Goal: Task Accomplishment & Management: Manage account settings

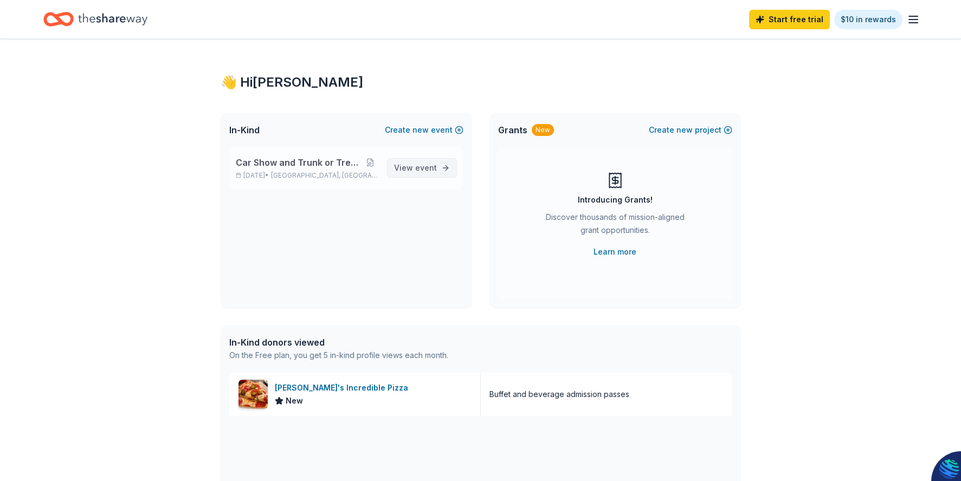
click at [416, 169] on span "event" at bounding box center [426, 167] width 22 height 9
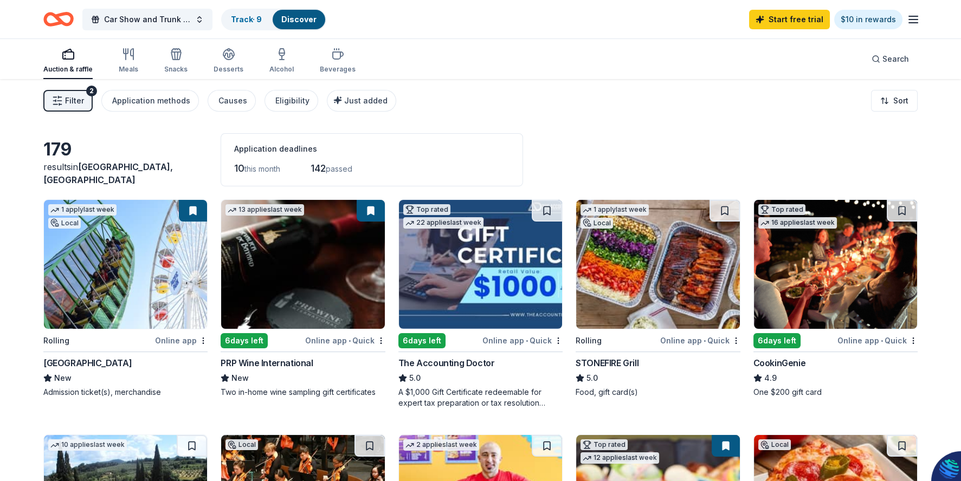
click at [176, 341] on div "Online app" at bounding box center [181, 341] width 53 height 14
click at [266, 365] on div "PRP Wine International" at bounding box center [267, 363] width 92 height 13
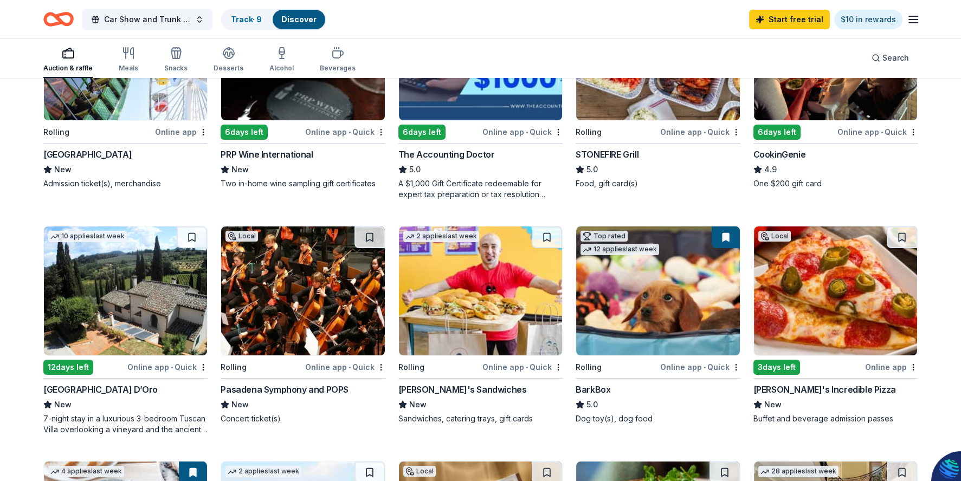
scroll to position [216, 0]
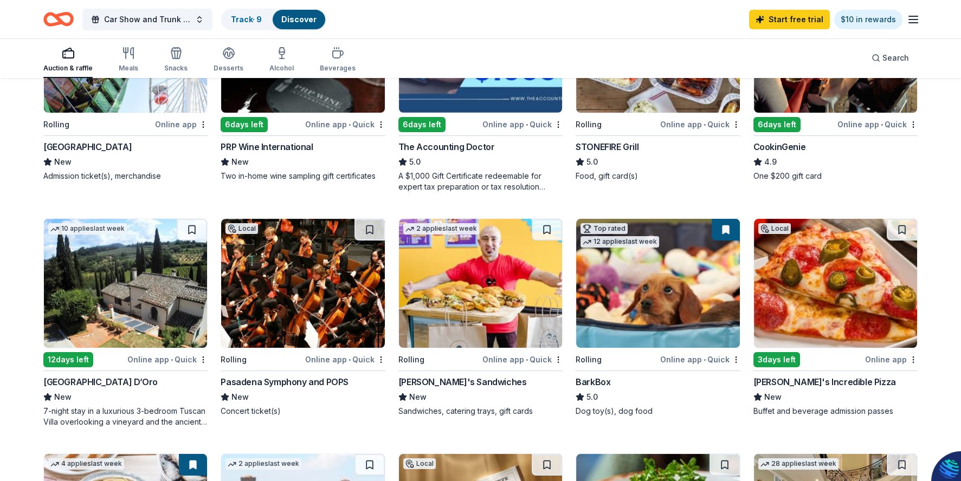
click at [497, 125] on div "Online app • Quick" at bounding box center [523, 125] width 80 height 14
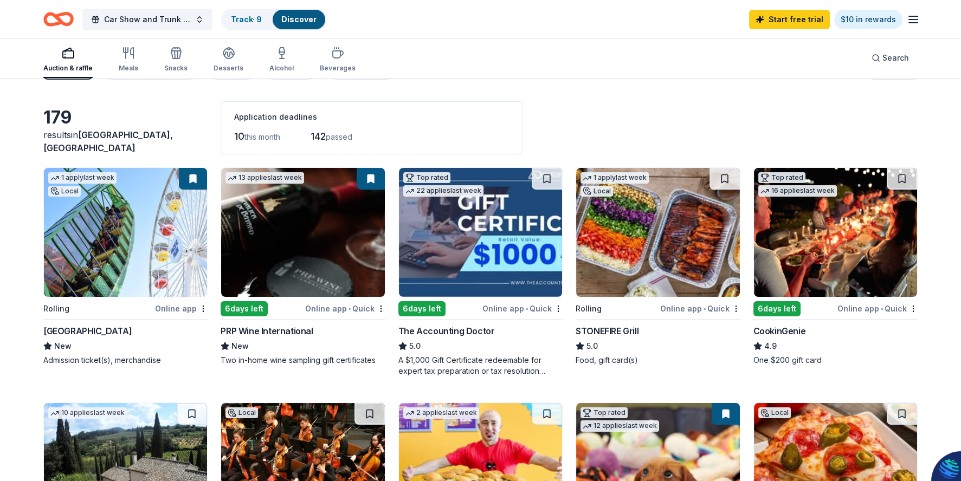
scroll to position [0, 0]
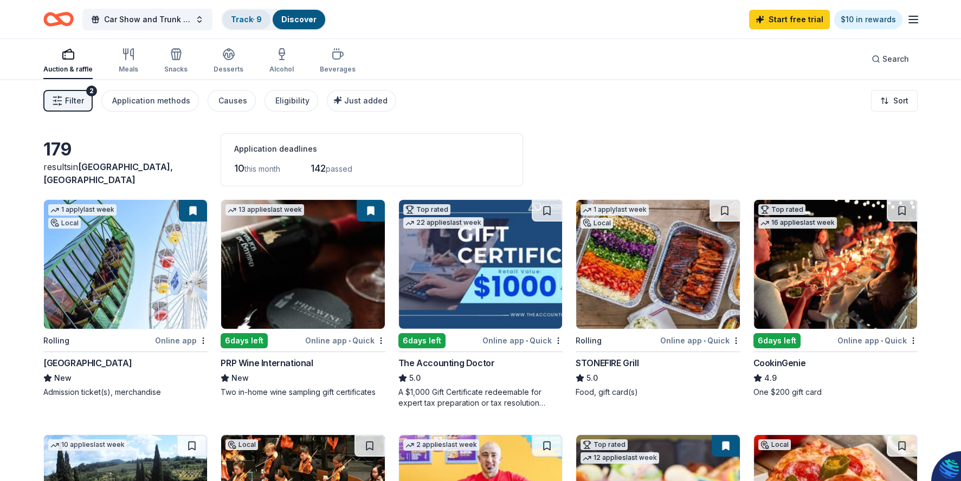
click at [248, 20] on link "Track · 9" at bounding box center [246, 19] width 31 height 9
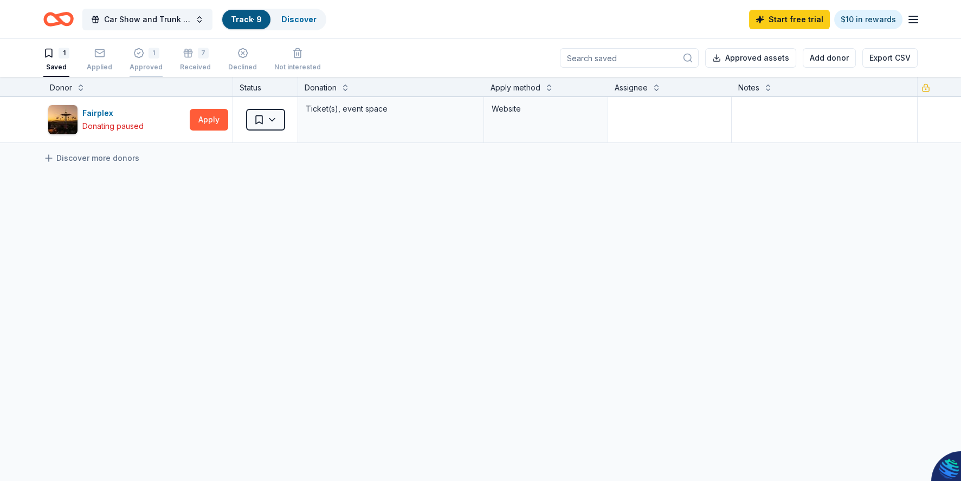
click at [139, 53] on icon "button" at bounding box center [138, 53] width 11 height 11
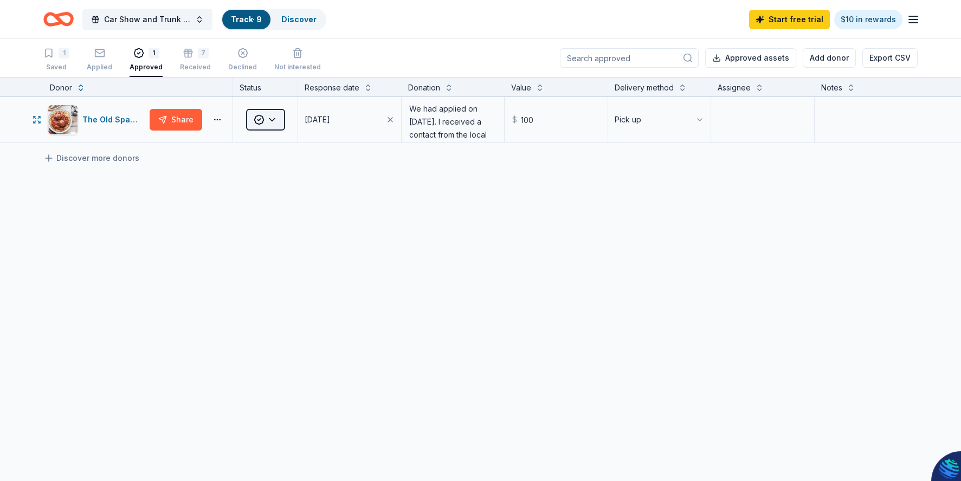
click at [271, 118] on html "Car Show and Trunk or Treat Family Zone Track · 9 Discover Start free trial $10…" at bounding box center [480, 240] width 961 height 481
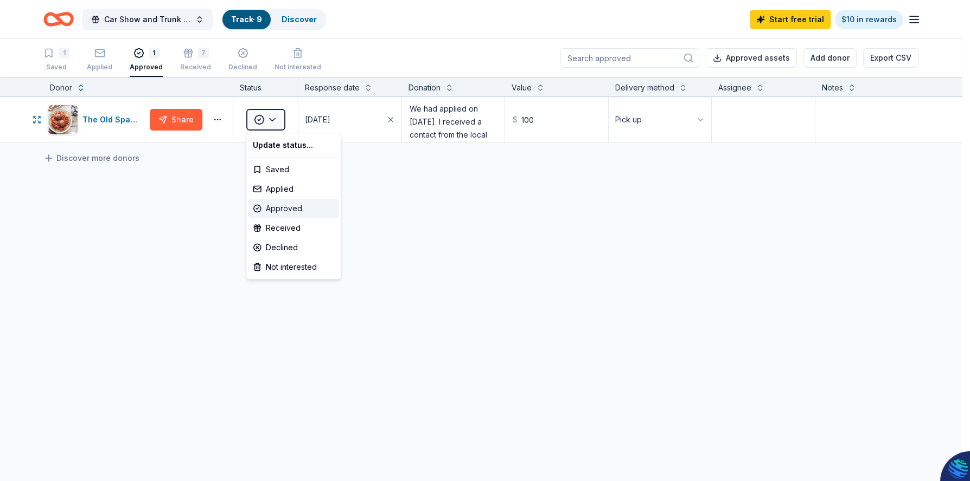
click at [295, 207] on div "Approved" at bounding box center [293, 209] width 90 height 20
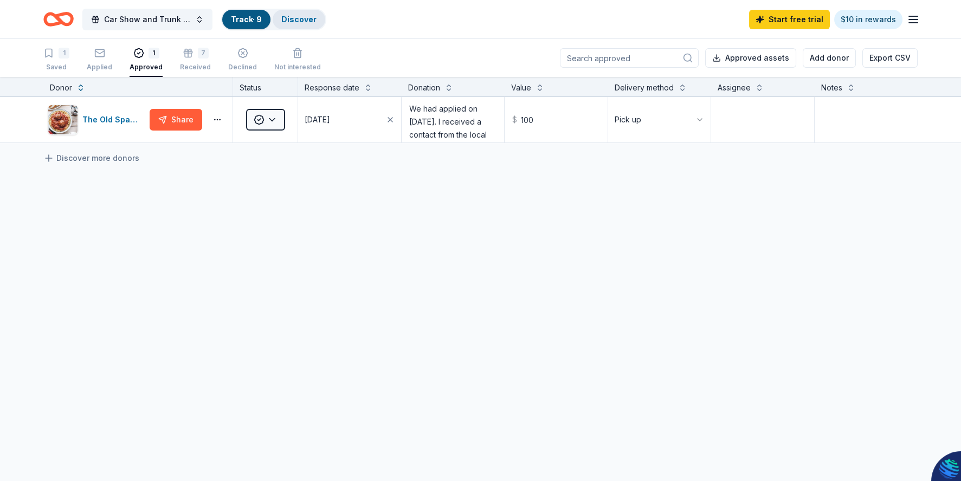
click at [301, 18] on link "Discover" at bounding box center [298, 19] width 35 height 9
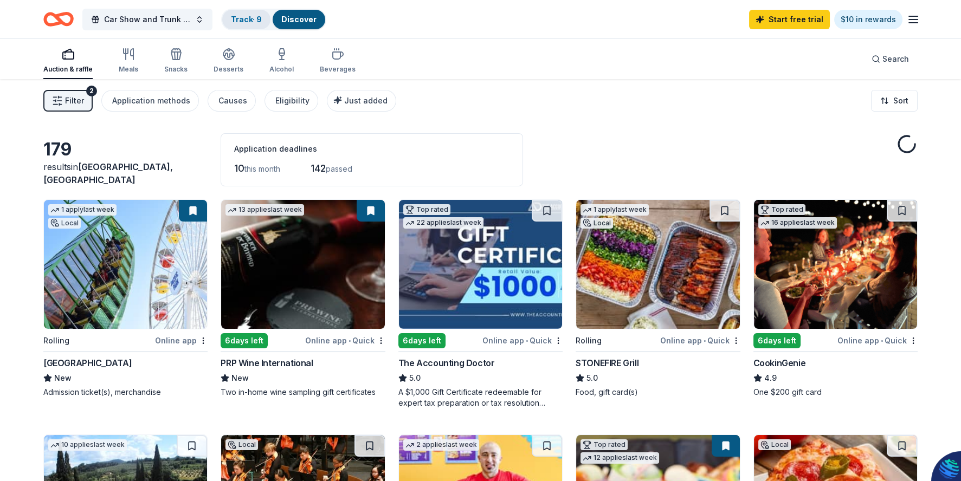
click at [253, 20] on link "Track · 9" at bounding box center [246, 19] width 31 height 9
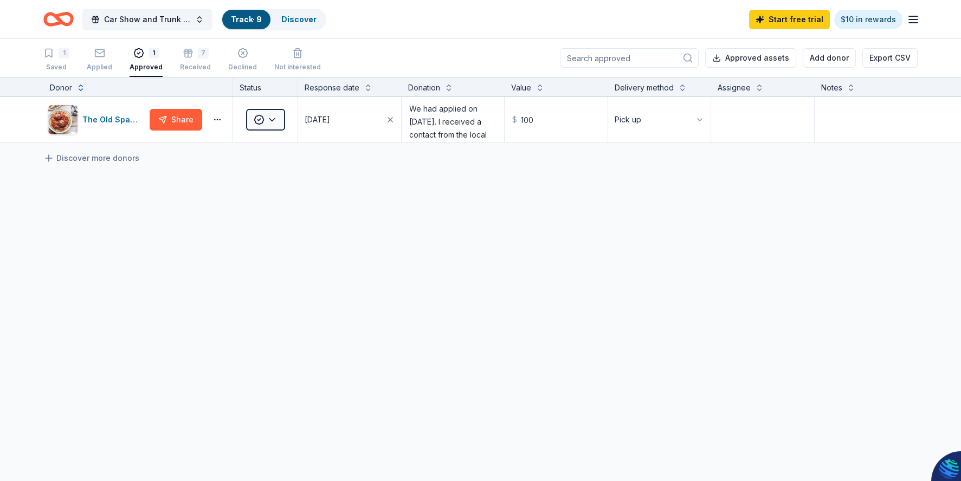
click at [241, 21] on link "Track · 9" at bounding box center [246, 19] width 31 height 9
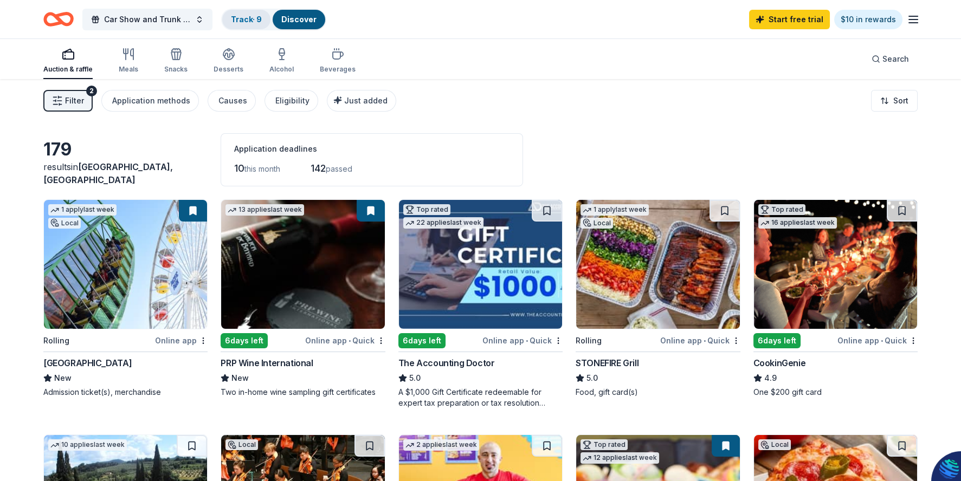
click at [246, 21] on link "Track · 9" at bounding box center [246, 19] width 31 height 9
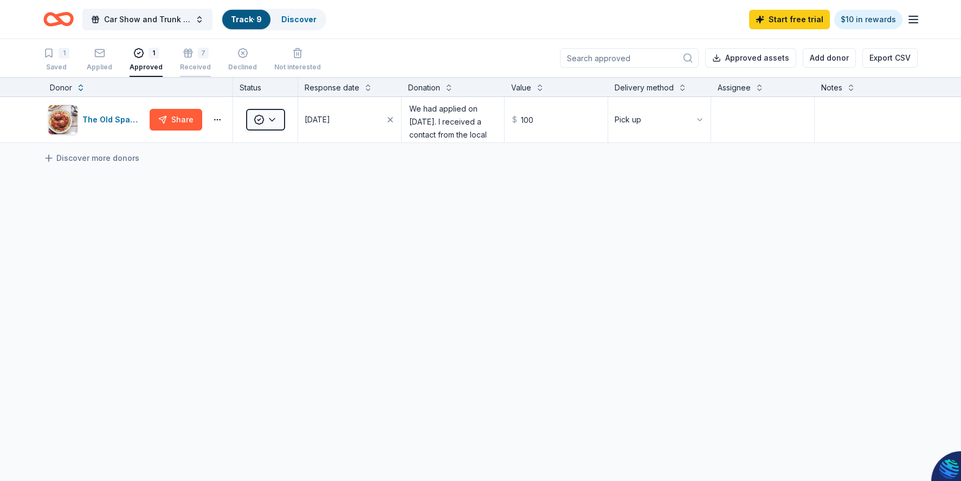
click at [198, 54] on div "7" at bounding box center [203, 53] width 11 height 11
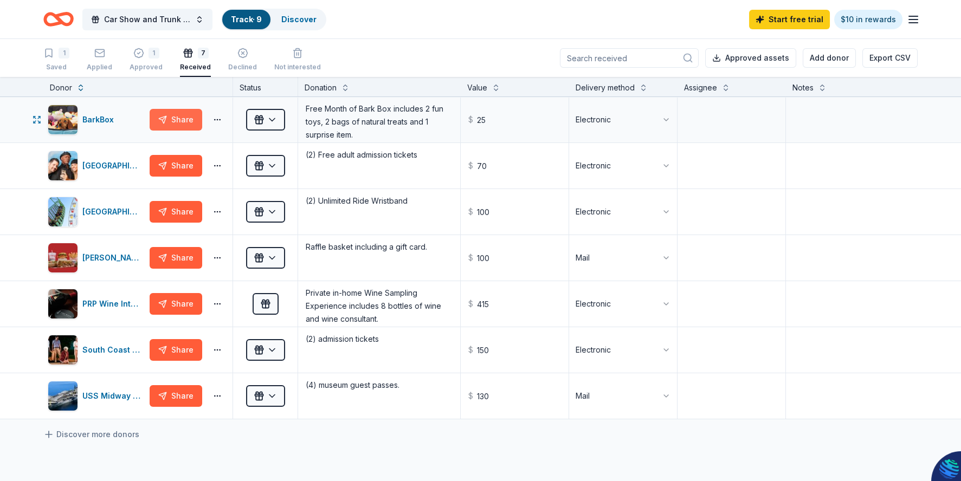
click at [173, 117] on button "Share" at bounding box center [176, 120] width 53 height 22
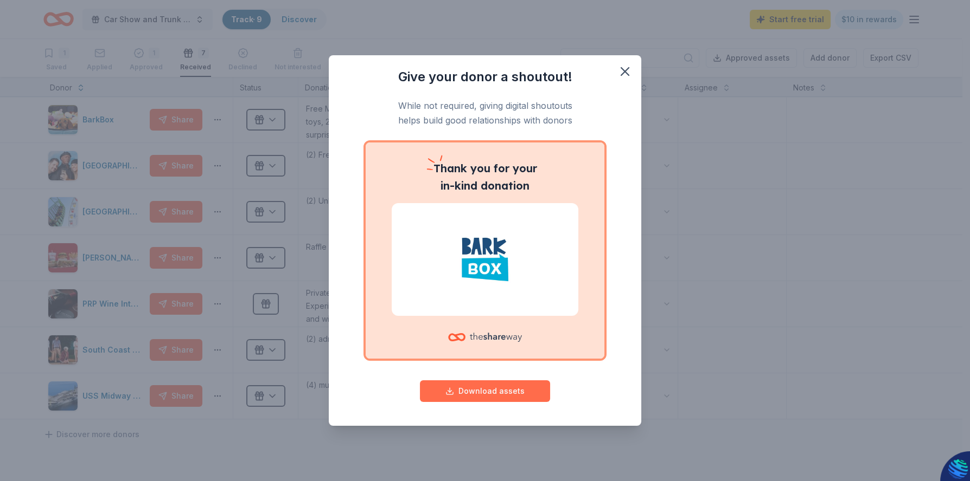
click at [509, 389] on button "Download assets" at bounding box center [485, 392] width 130 height 22
click at [758, 177] on div "Give your donor a shoutout! While not required, giving digital shoutouts helps …" at bounding box center [485, 240] width 970 height 481
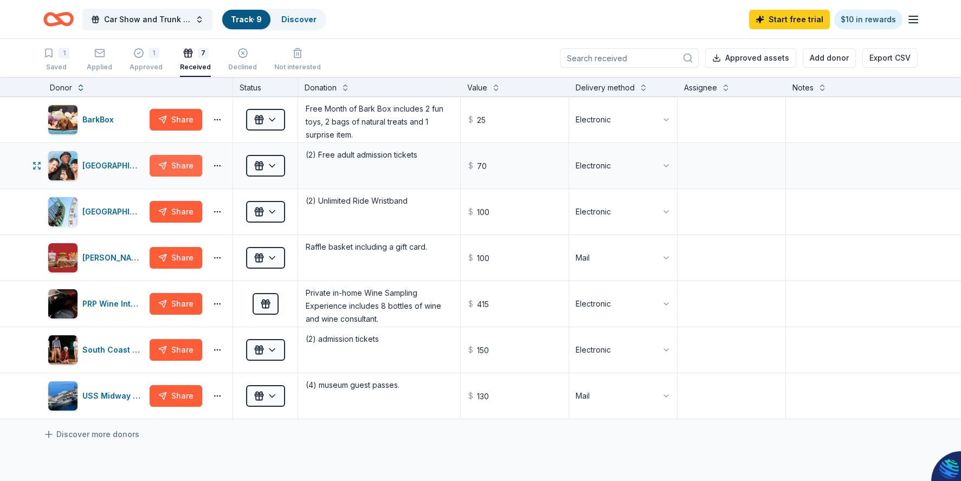
click at [183, 163] on button "Share" at bounding box center [176, 166] width 53 height 22
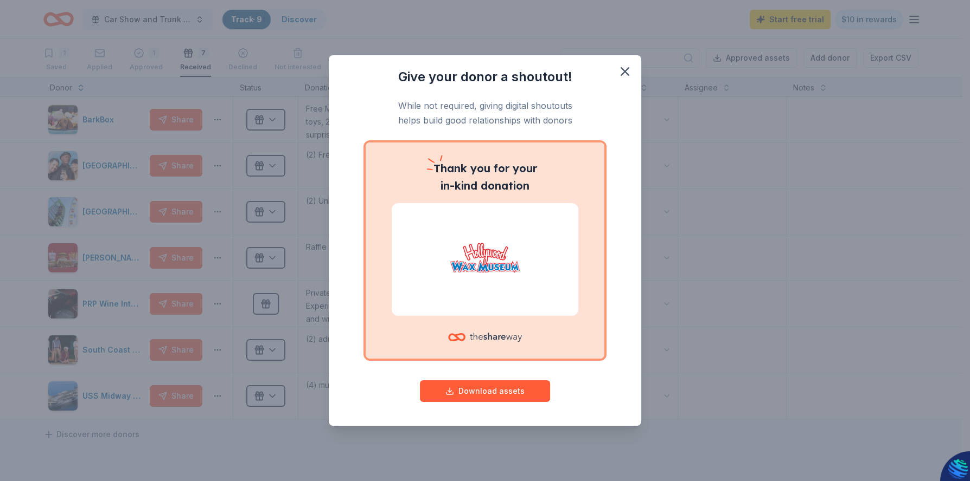
click at [184, 213] on div "Give your donor a shoutout! While not required, giving digital shoutouts helps …" at bounding box center [485, 240] width 970 height 481
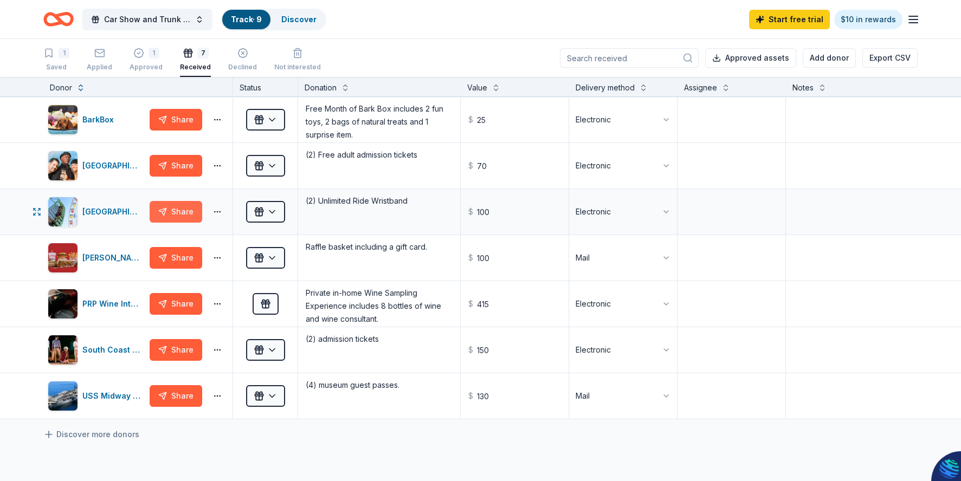
click at [187, 213] on button "Share" at bounding box center [176, 212] width 53 height 22
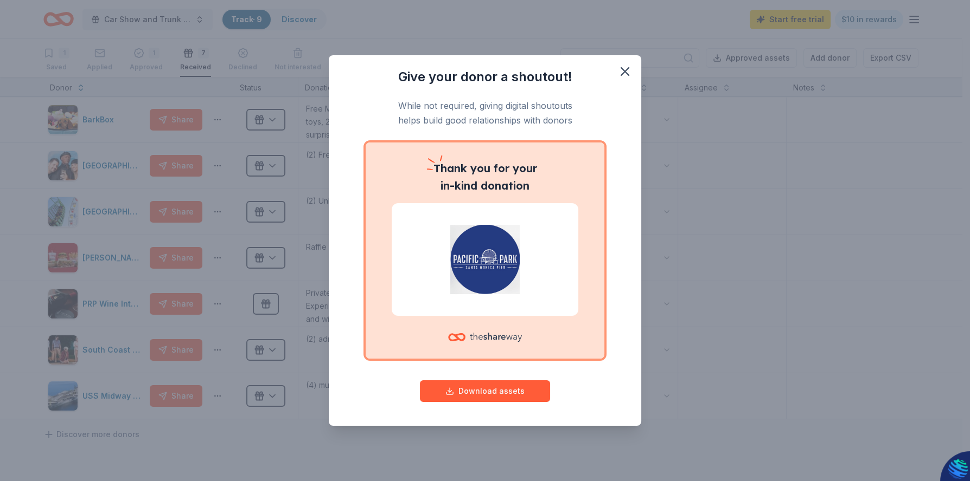
click at [181, 261] on div "Give your donor a shoutout! While not required, giving digital shoutouts helps …" at bounding box center [485, 240] width 970 height 481
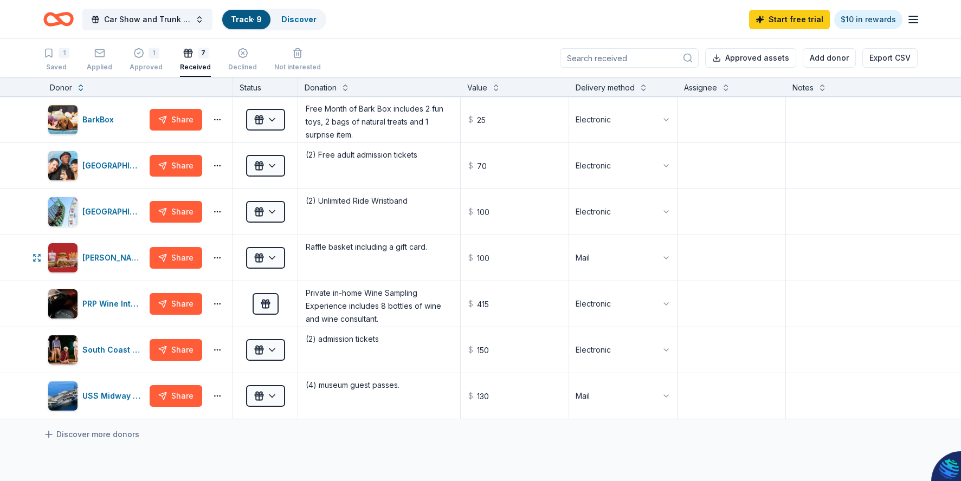
click at [181, 261] on button "Share" at bounding box center [176, 258] width 53 height 22
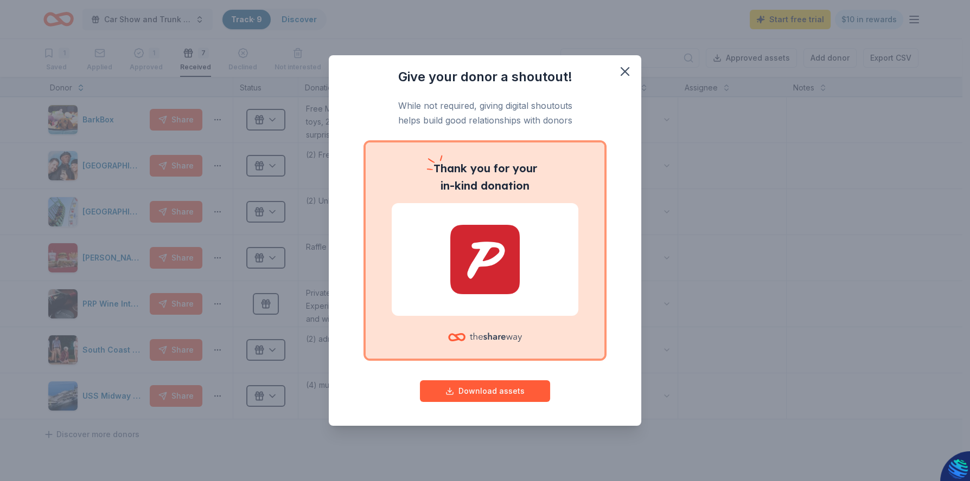
click at [181, 261] on div "Give your donor a shoutout! While not required, giving digital shoutouts helps …" at bounding box center [485, 240] width 970 height 481
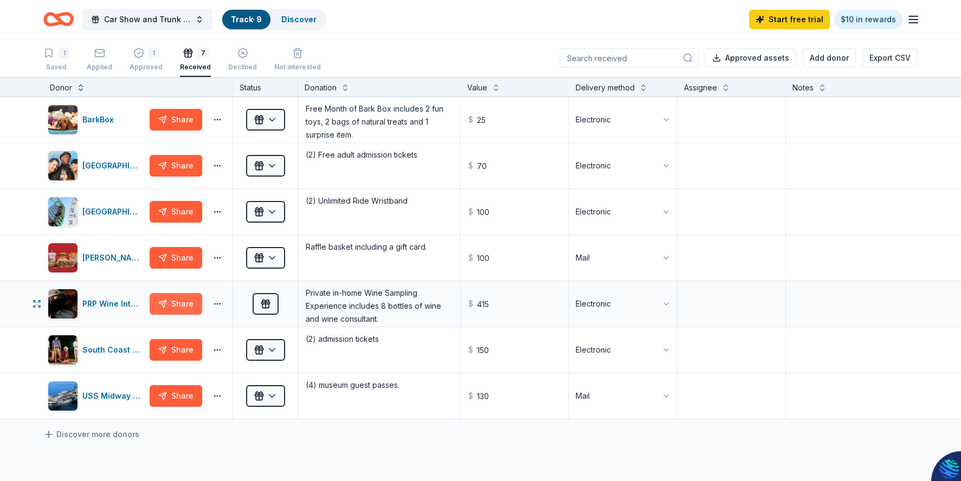
click at [176, 303] on button "Share" at bounding box center [176, 304] width 53 height 22
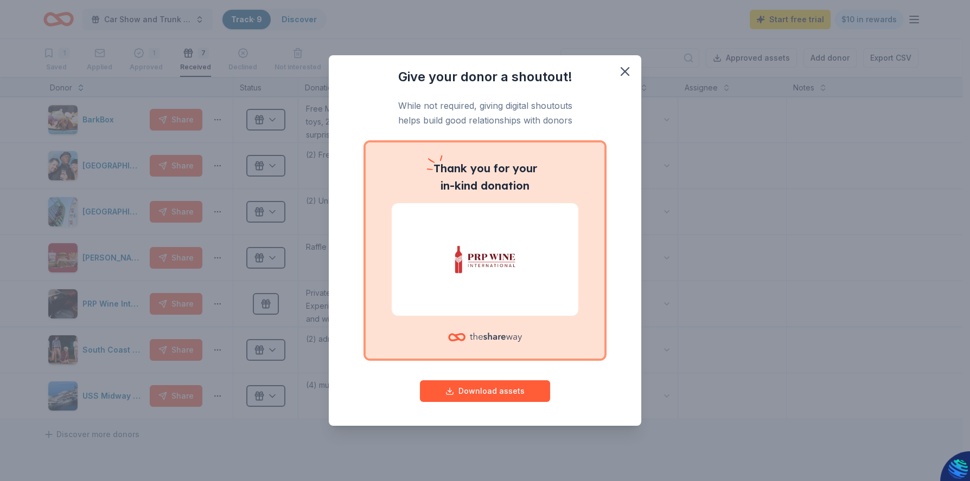
click at [181, 350] on div "Give your donor a shoutout! While not required, giving digital shoutouts helps …" at bounding box center [485, 240] width 970 height 481
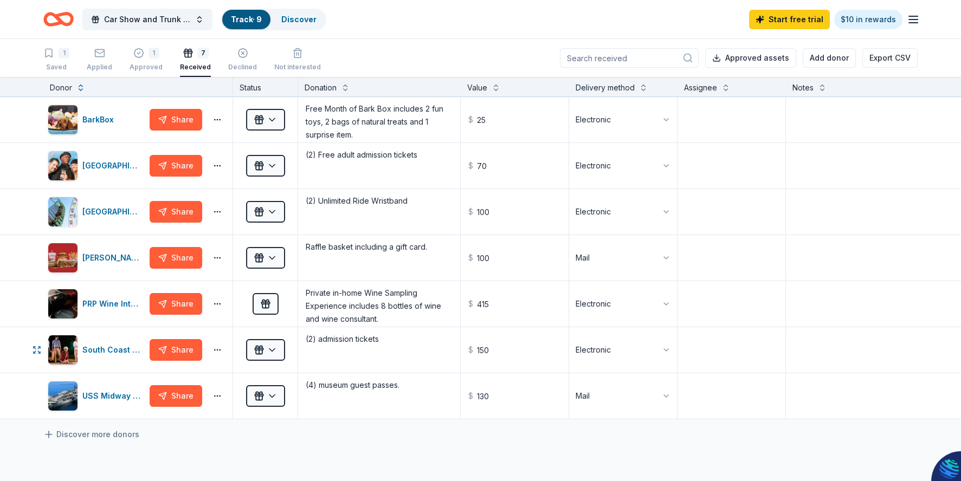
click at [181, 350] on button "Share" at bounding box center [176, 350] width 53 height 22
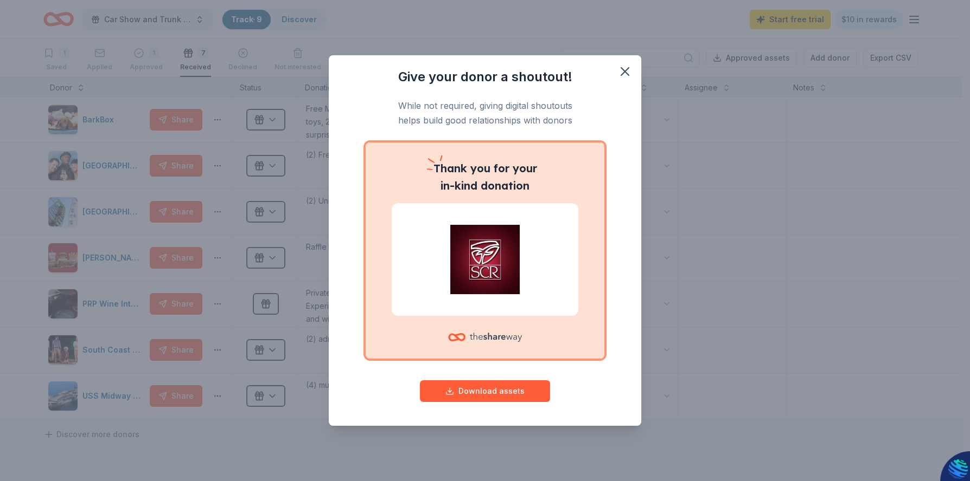
click at [182, 390] on div "Give your donor a shoutout! While not required, giving digital shoutouts helps …" at bounding box center [485, 240] width 970 height 481
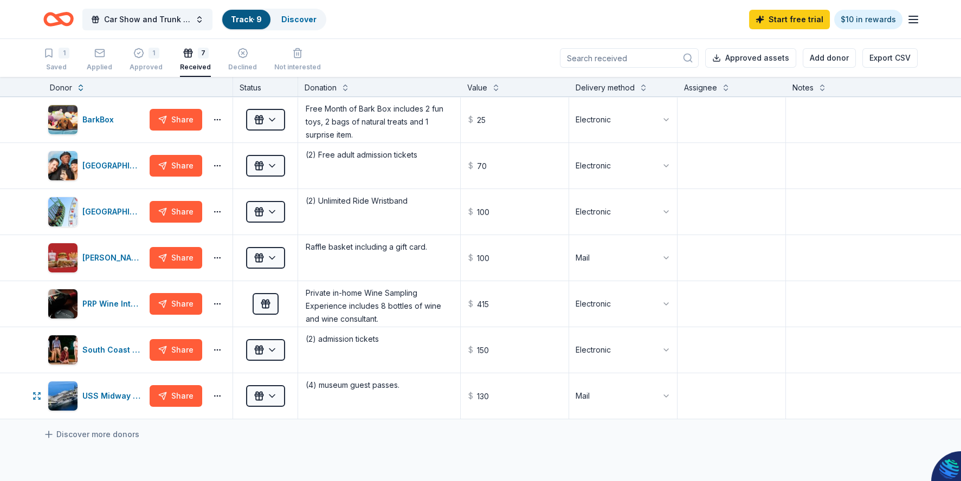
click at [182, 390] on button "Share" at bounding box center [176, 397] width 53 height 22
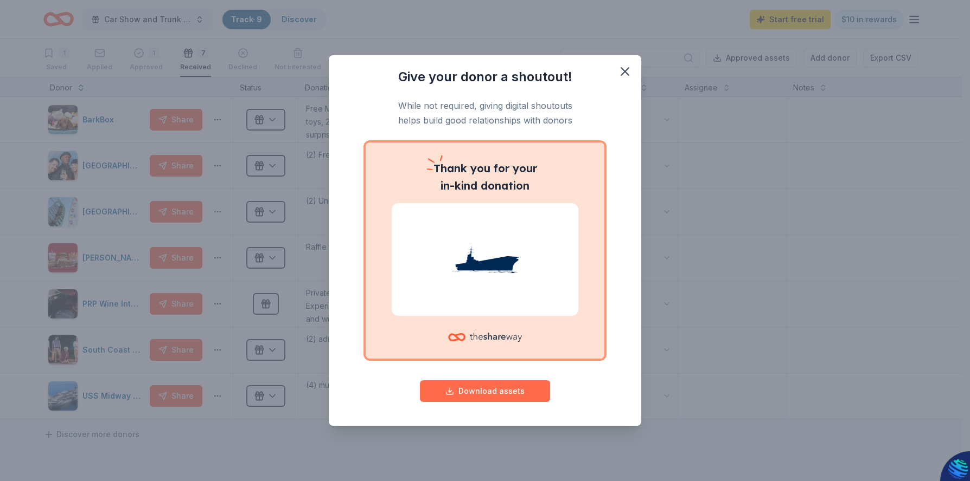
click at [505, 389] on button "Download assets" at bounding box center [485, 392] width 130 height 22
click at [182, 354] on div "Give your donor a shoutout! While not required, giving digital shoutouts helps …" at bounding box center [485, 240] width 970 height 481
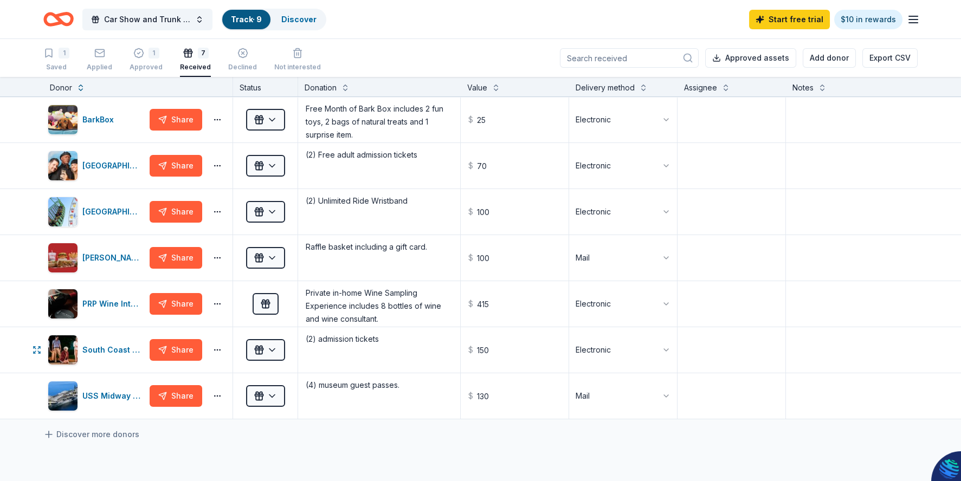
click at [182, 354] on button "Share" at bounding box center [176, 350] width 53 height 22
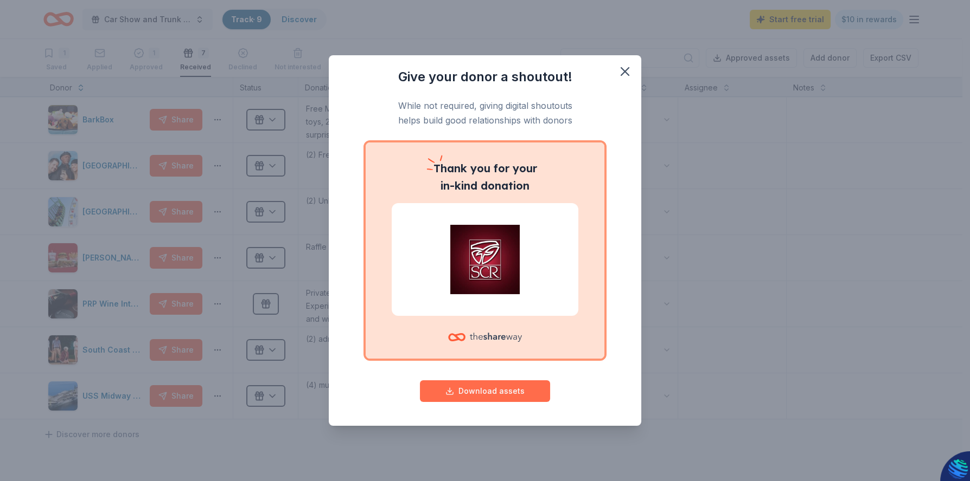
click at [465, 381] on button "Download assets" at bounding box center [485, 392] width 130 height 22
click at [175, 302] on div "Give your donor a shoutout! While not required, giving digital shoutouts helps …" at bounding box center [485, 240] width 970 height 481
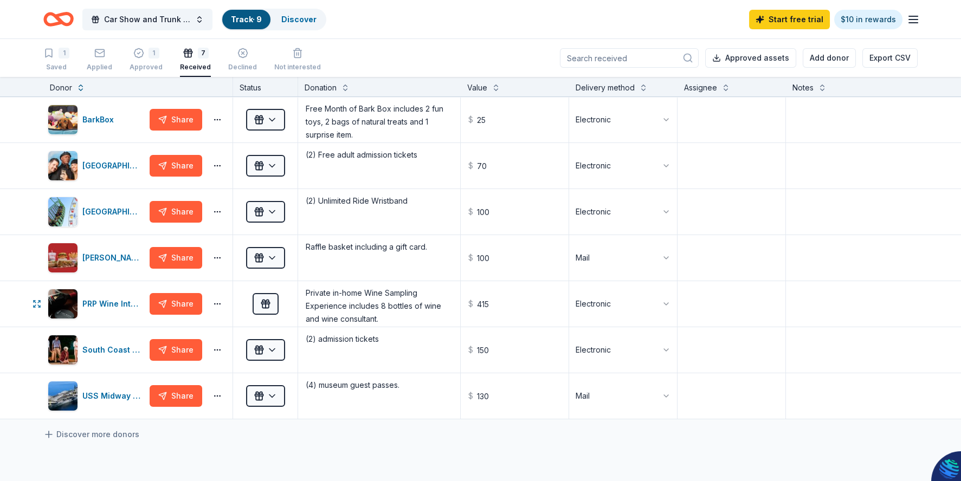
click at [175, 302] on button "Share" at bounding box center [176, 304] width 53 height 22
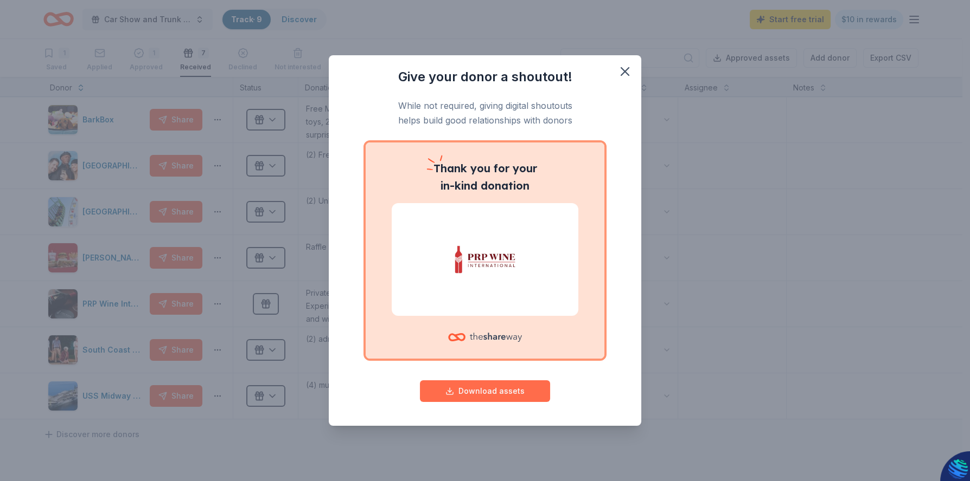
click at [480, 396] on button "Download assets" at bounding box center [485, 392] width 130 height 22
click at [179, 264] on div "Give your donor a shoutout! While not required, giving digital shoutouts helps …" at bounding box center [485, 240] width 970 height 481
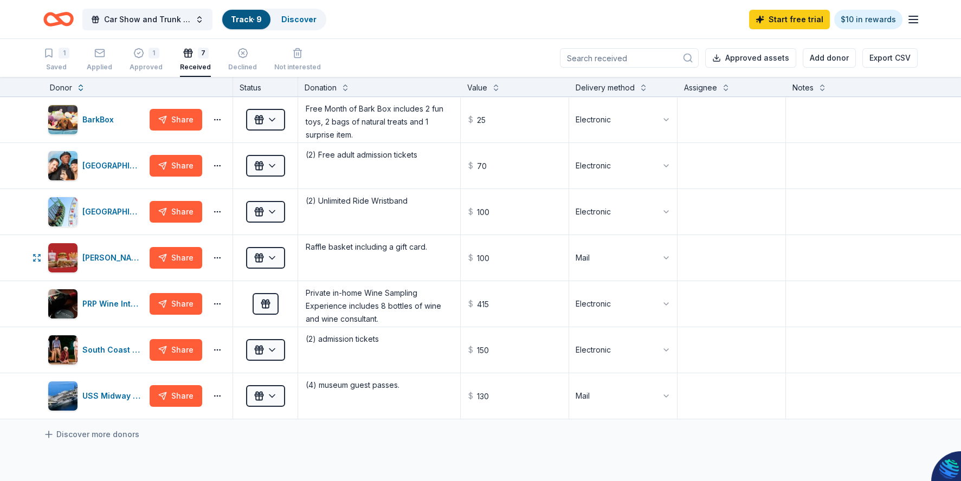
click at [179, 264] on button "Share" at bounding box center [176, 258] width 53 height 22
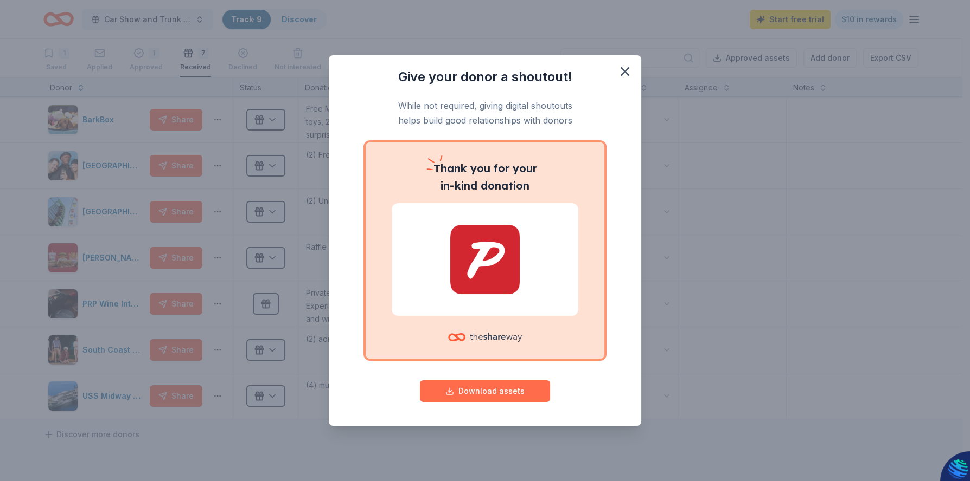
click at [499, 393] on button "Download assets" at bounding box center [485, 392] width 130 height 22
click at [172, 215] on div "Give your donor a shoutout! While not required, giving digital shoutouts helps …" at bounding box center [485, 240] width 970 height 481
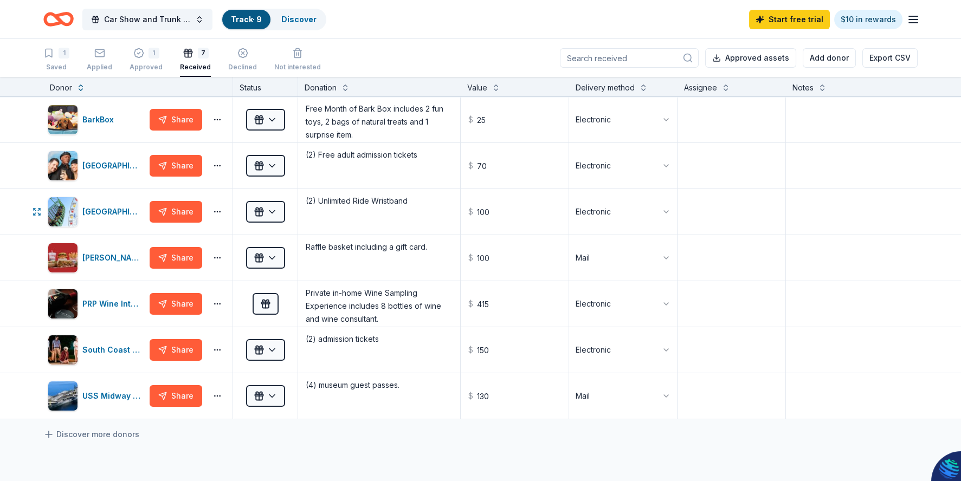
click at [172, 215] on button "Share" at bounding box center [176, 212] width 53 height 22
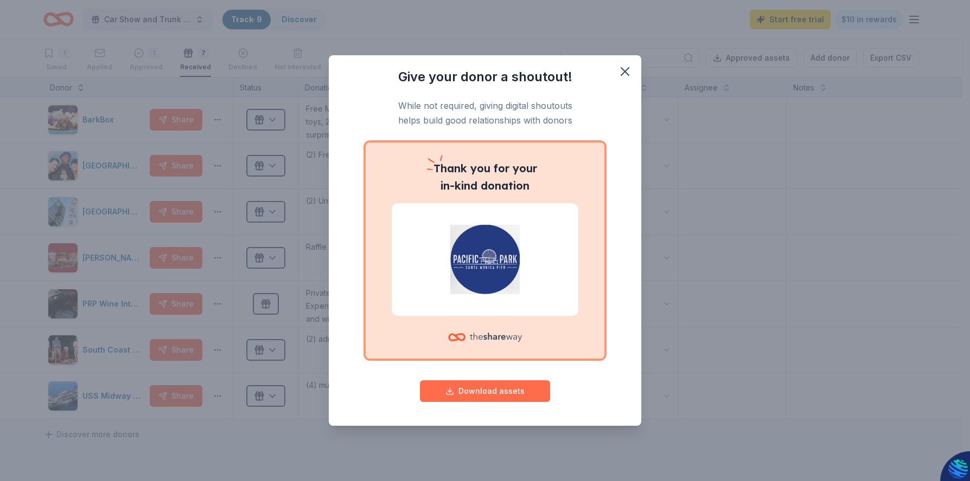
click at [506, 394] on button "Download assets" at bounding box center [485, 392] width 130 height 22
click at [169, 170] on div "Give your donor a shoutout! While not required, giving digital shoutouts helps …" at bounding box center [485, 240] width 970 height 481
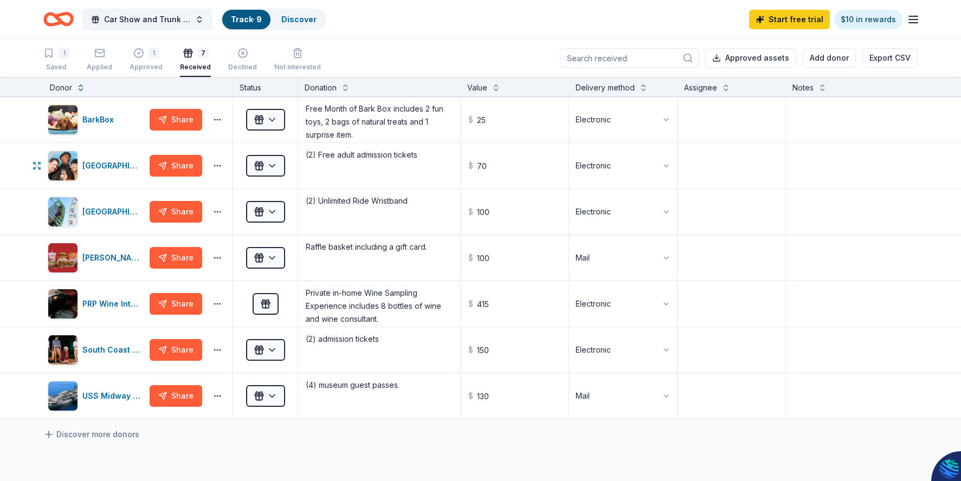
click at [169, 170] on button "Share" at bounding box center [176, 166] width 53 height 22
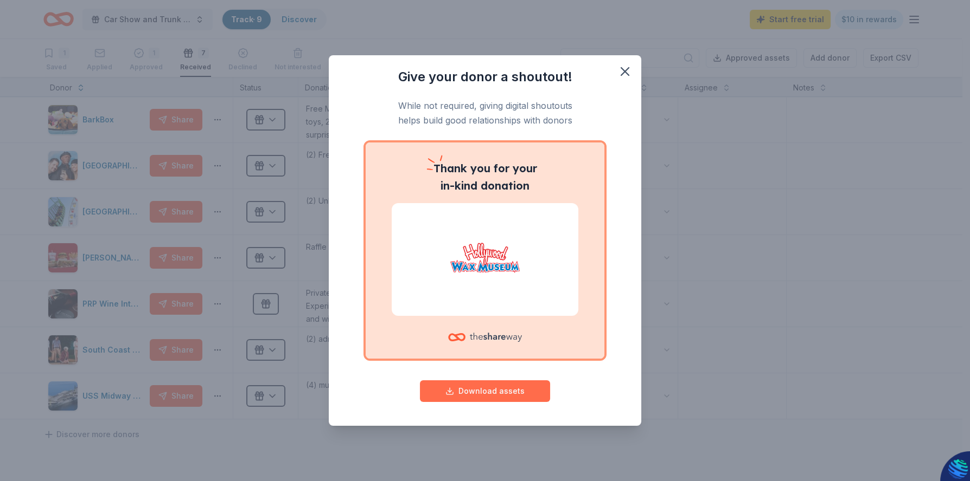
click at [472, 391] on button "Download assets" at bounding box center [485, 392] width 130 height 22
click at [179, 118] on div "Give your donor a shoutout! While not required, giving digital shoutouts helps …" at bounding box center [485, 240] width 970 height 481
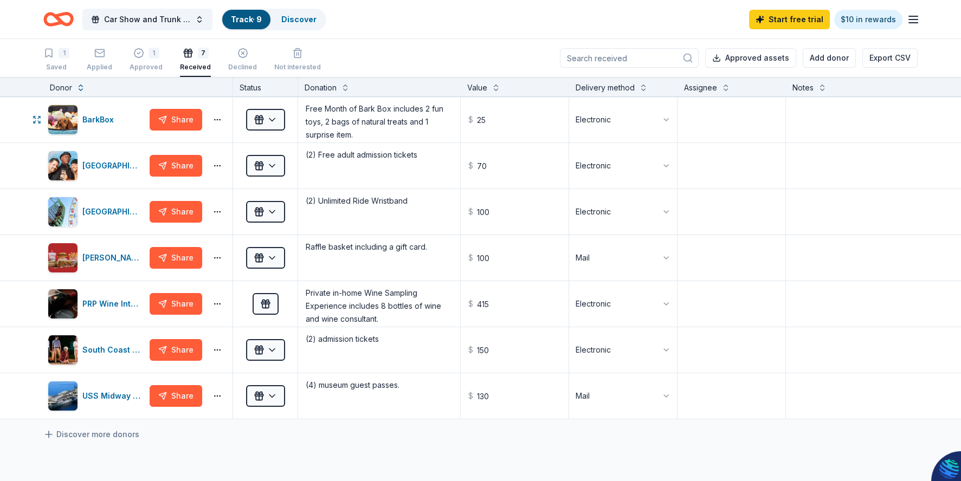
click at [179, 118] on button "Share" at bounding box center [176, 120] width 53 height 22
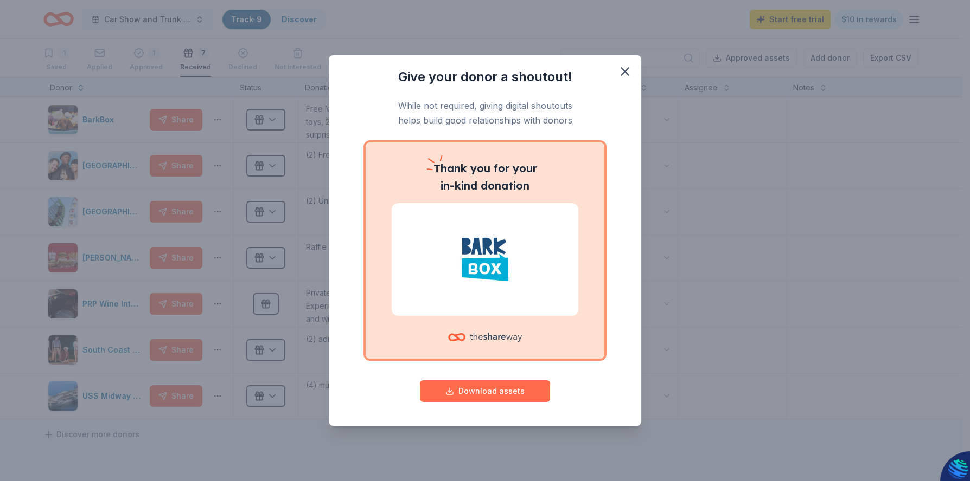
click at [528, 396] on button "Download assets" at bounding box center [485, 392] width 130 height 22
click at [623, 68] on icon "button" at bounding box center [624, 71] width 15 height 15
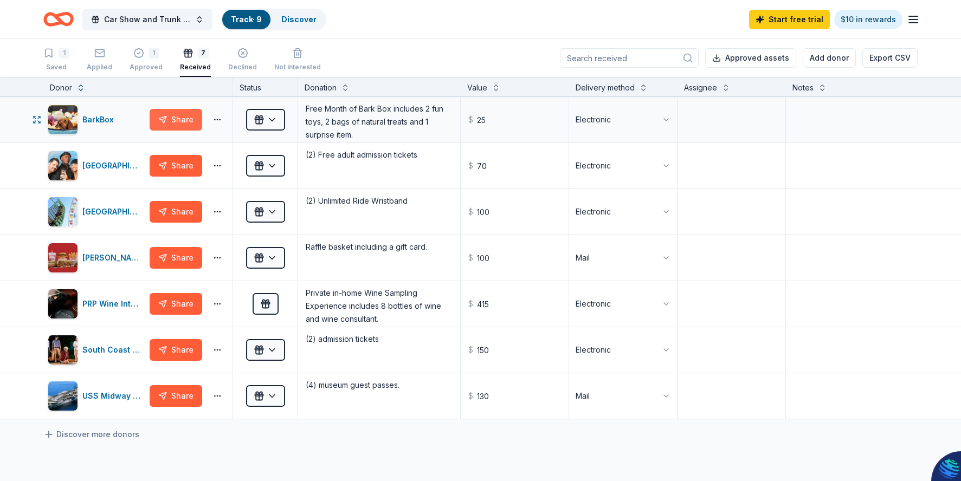
click at [184, 125] on button "Share" at bounding box center [176, 120] width 53 height 22
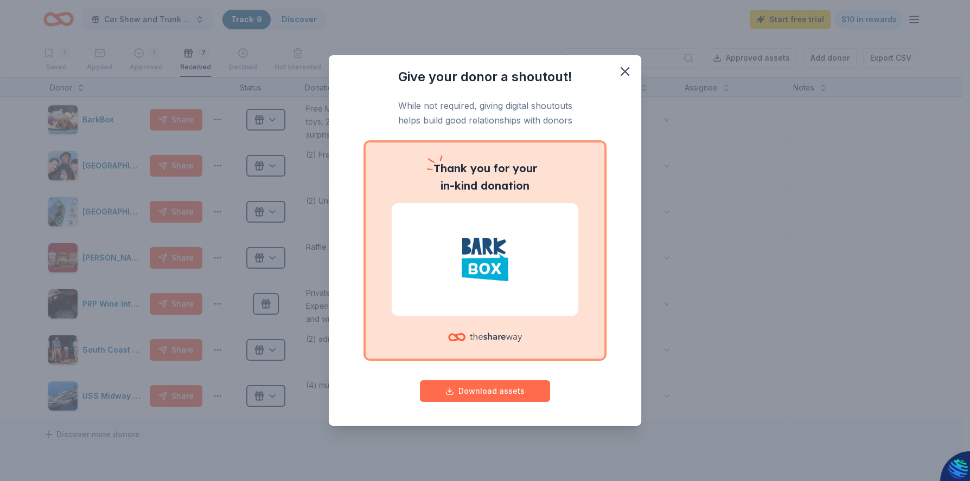
click at [530, 397] on button "Download assets" at bounding box center [485, 392] width 130 height 22
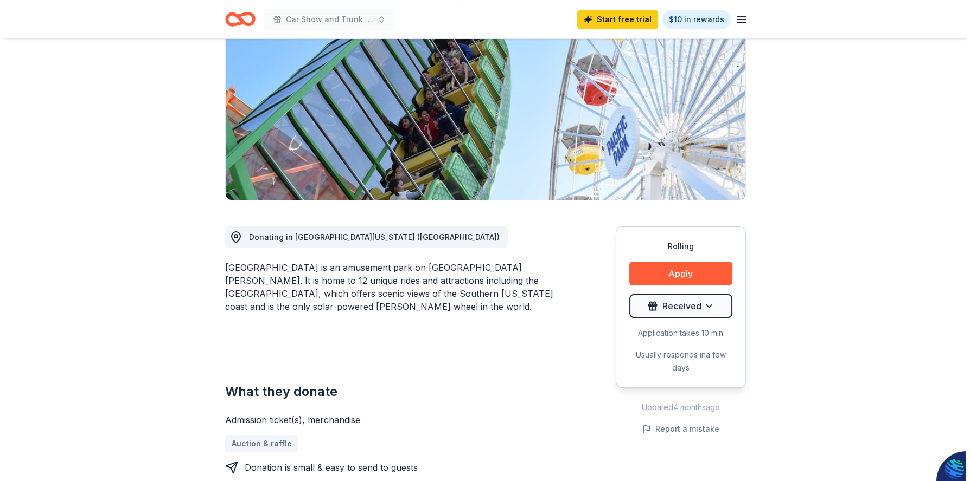
scroll to position [108, 0]
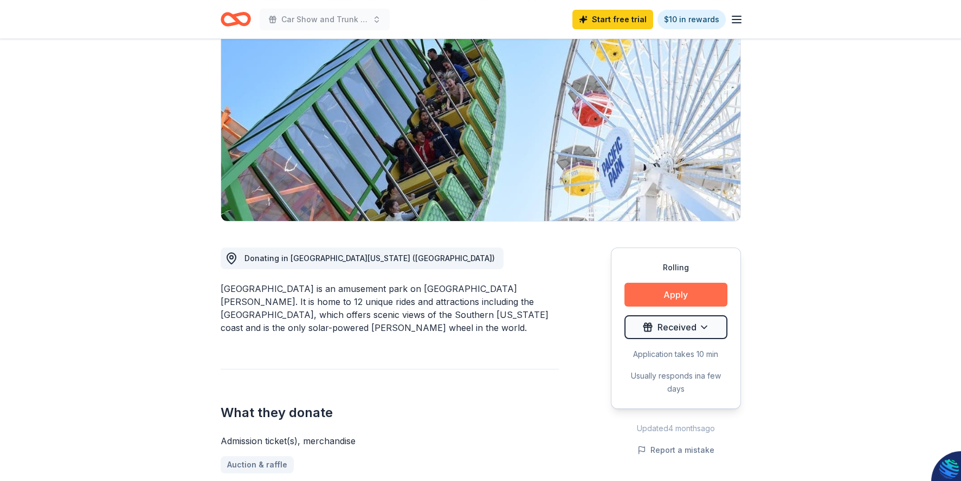
click at [666, 298] on button "Apply" at bounding box center [676, 295] width 103 height 24
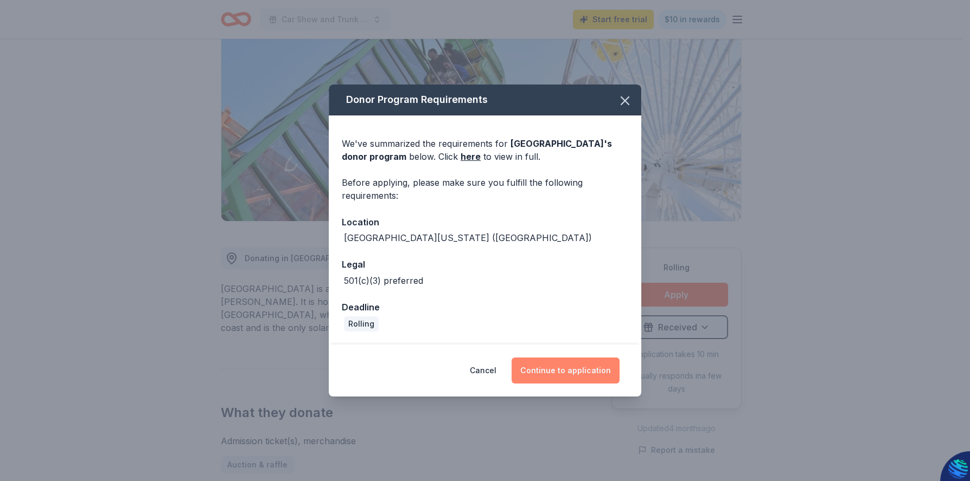
click at [552, 365] on button "Continue to application" at bounding box center [565, 371] width 108 height 26
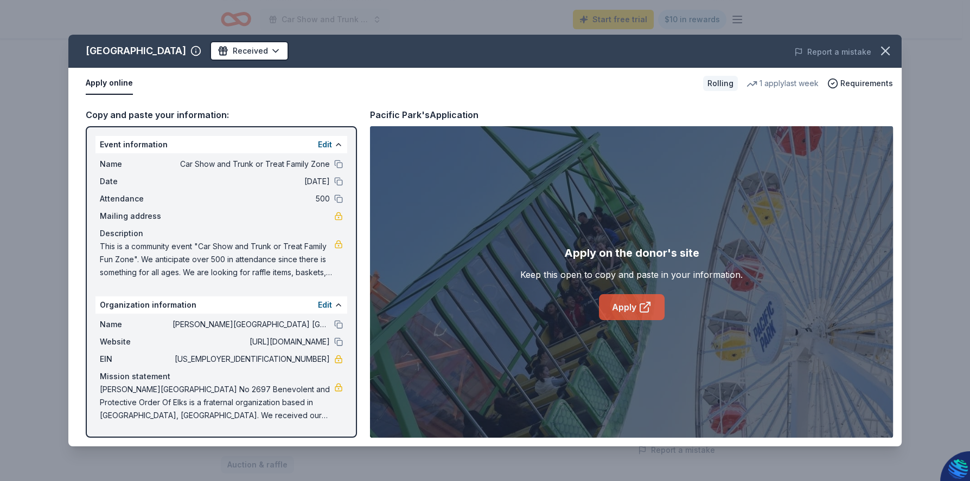
click at [622, 308] on link "Apply" at bounding box center [632, 307] width 66 height 26
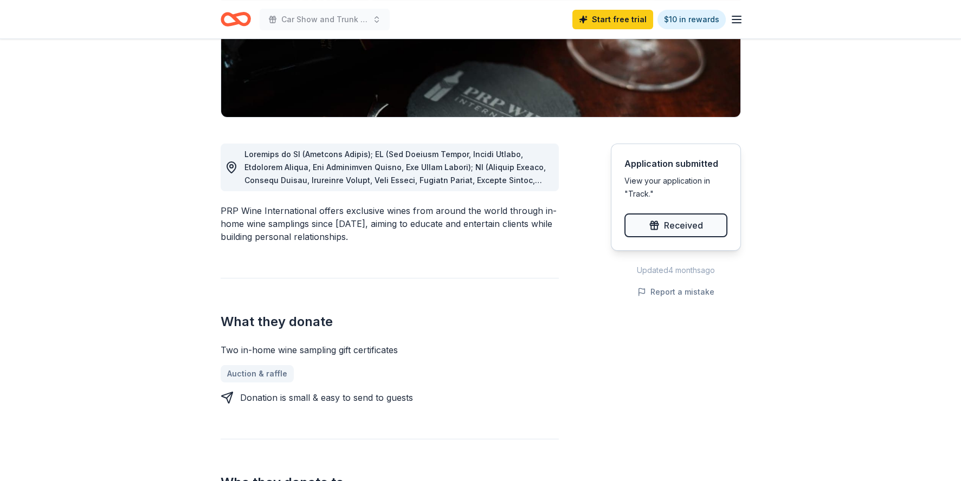
scroll to position [54, 0]
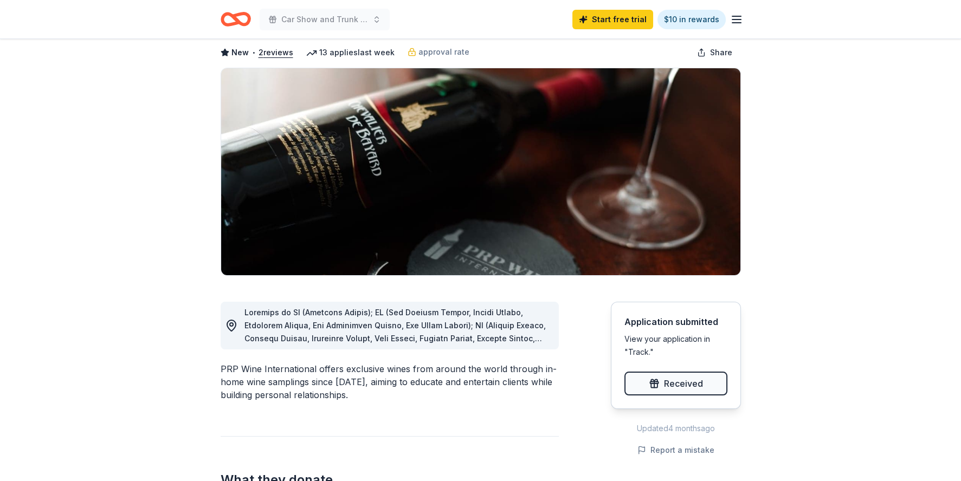
click at [638, 349] on div "View your application in "Track."" at bounding box center [676, 346] width 103 height 26
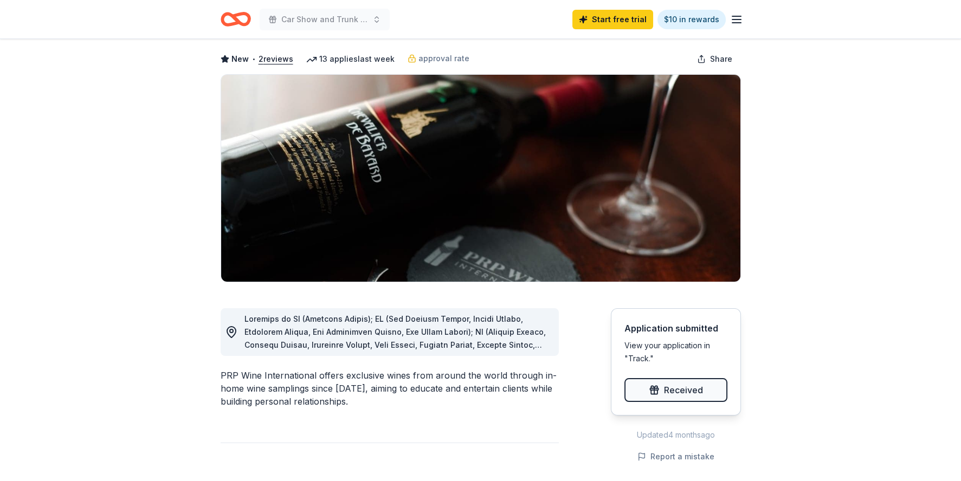
scroll to position [0, 0]
